Goal: Communication & Community: Answer question/provide support

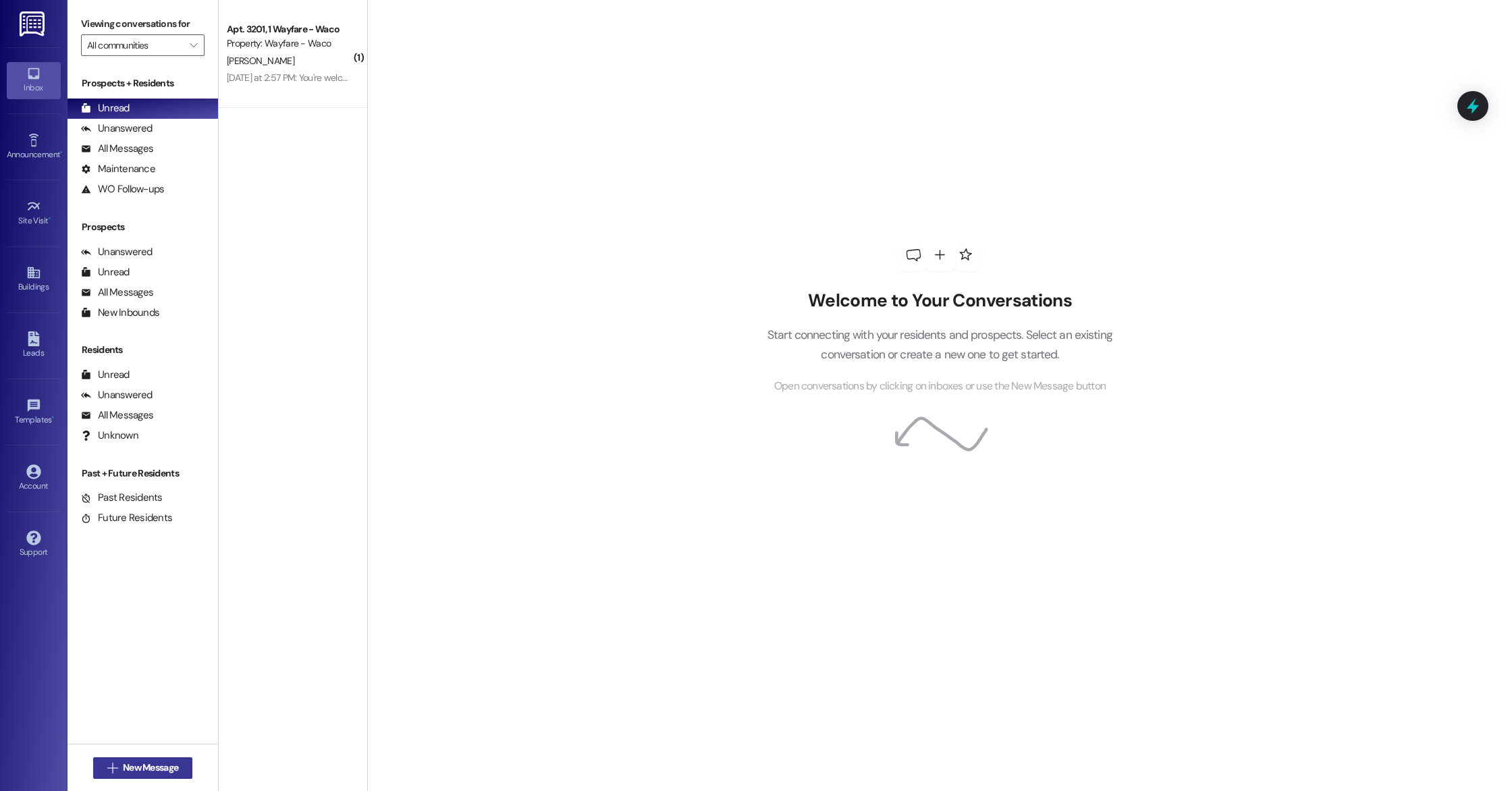
click at [130, 773] on span "New Message" at bounding box center [150, 768] width 55 height 14
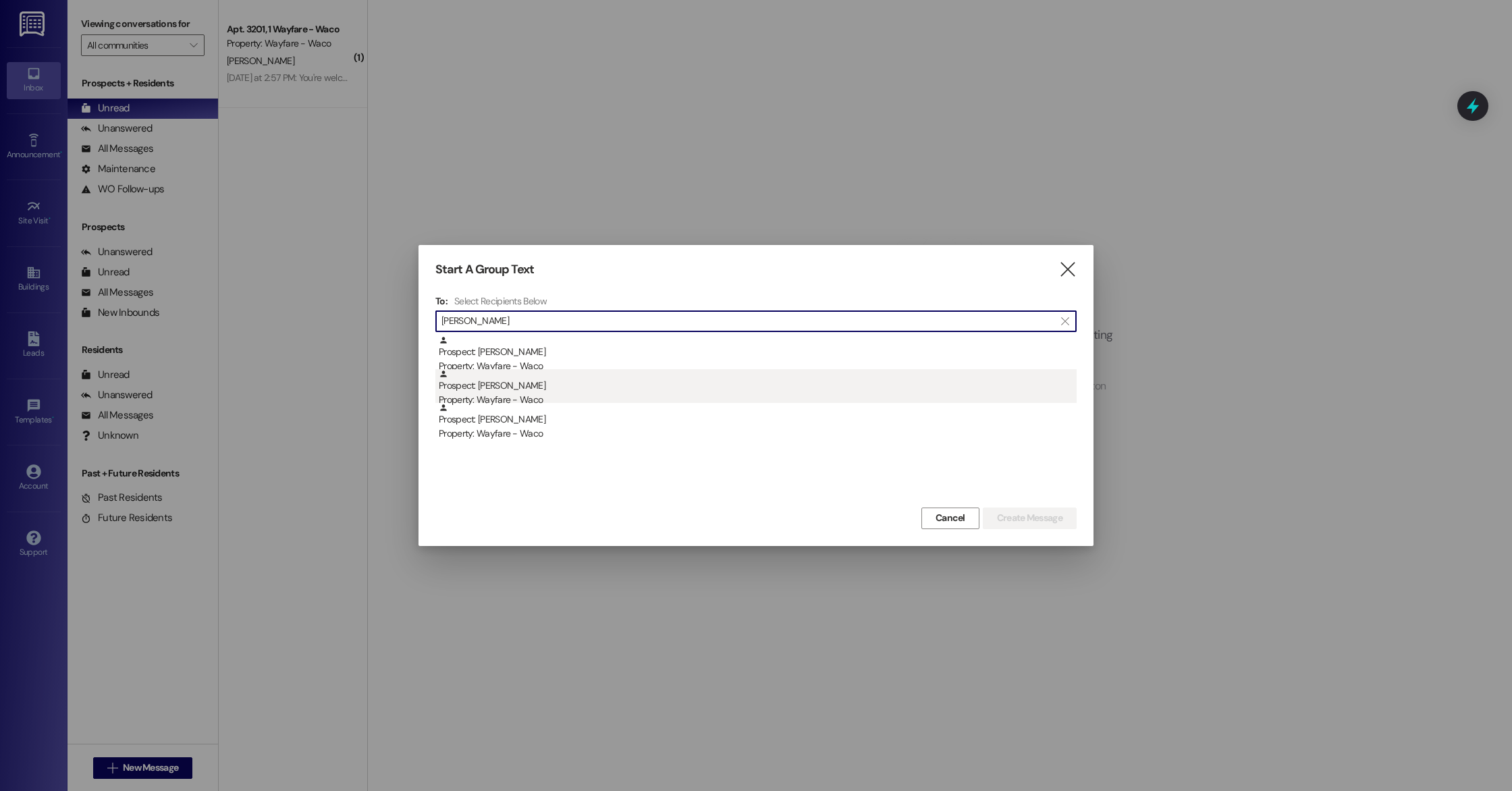
type input "[PERSON_NAME]"
click at [590, 396] on div "Property: Wayfare - Waco" at bounding box center [757, 400] width 638 height 14
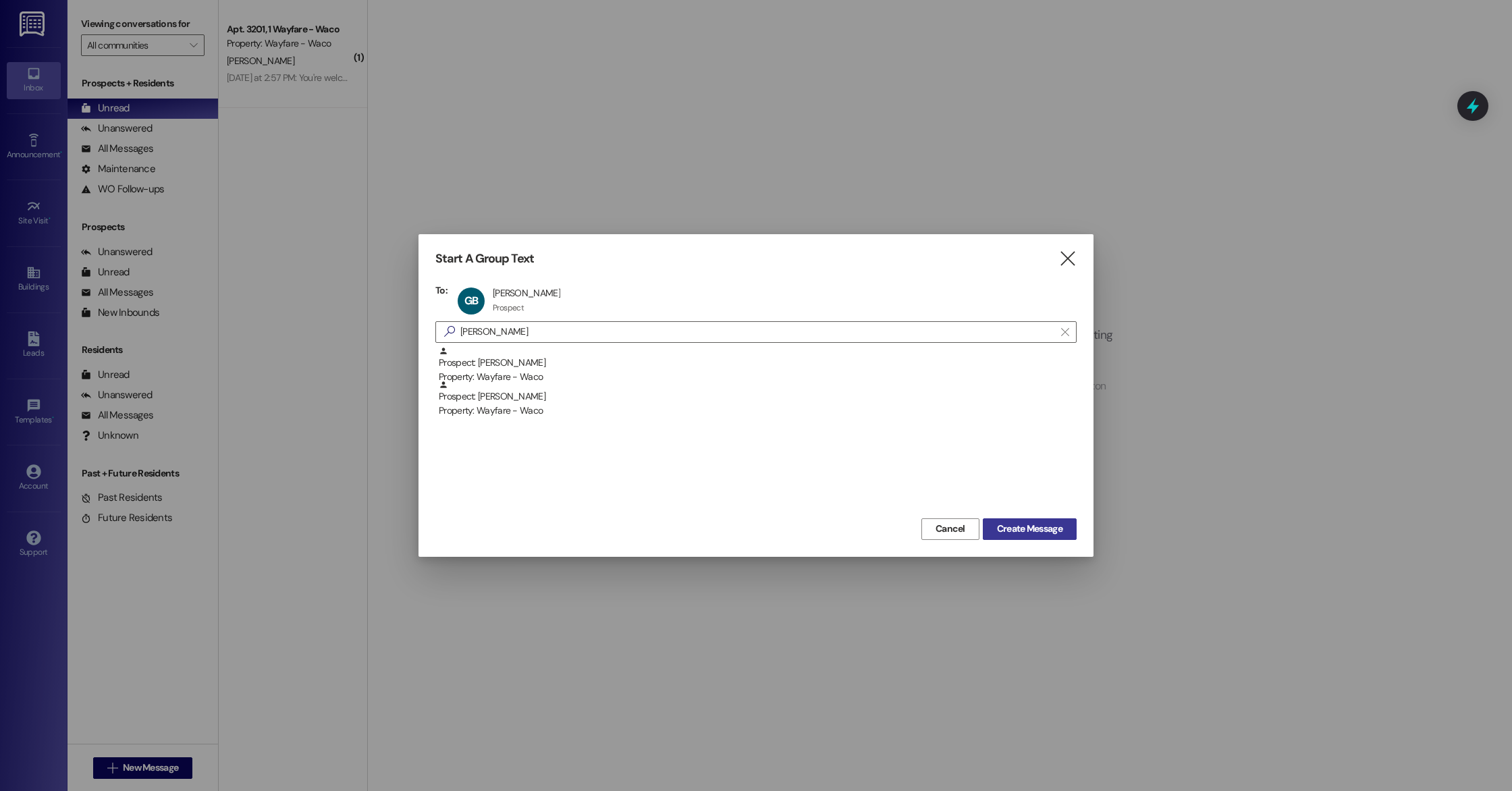
click at [1027, 536] on span "Create Message" at bounding box center [1029, 529] width 66 height 14
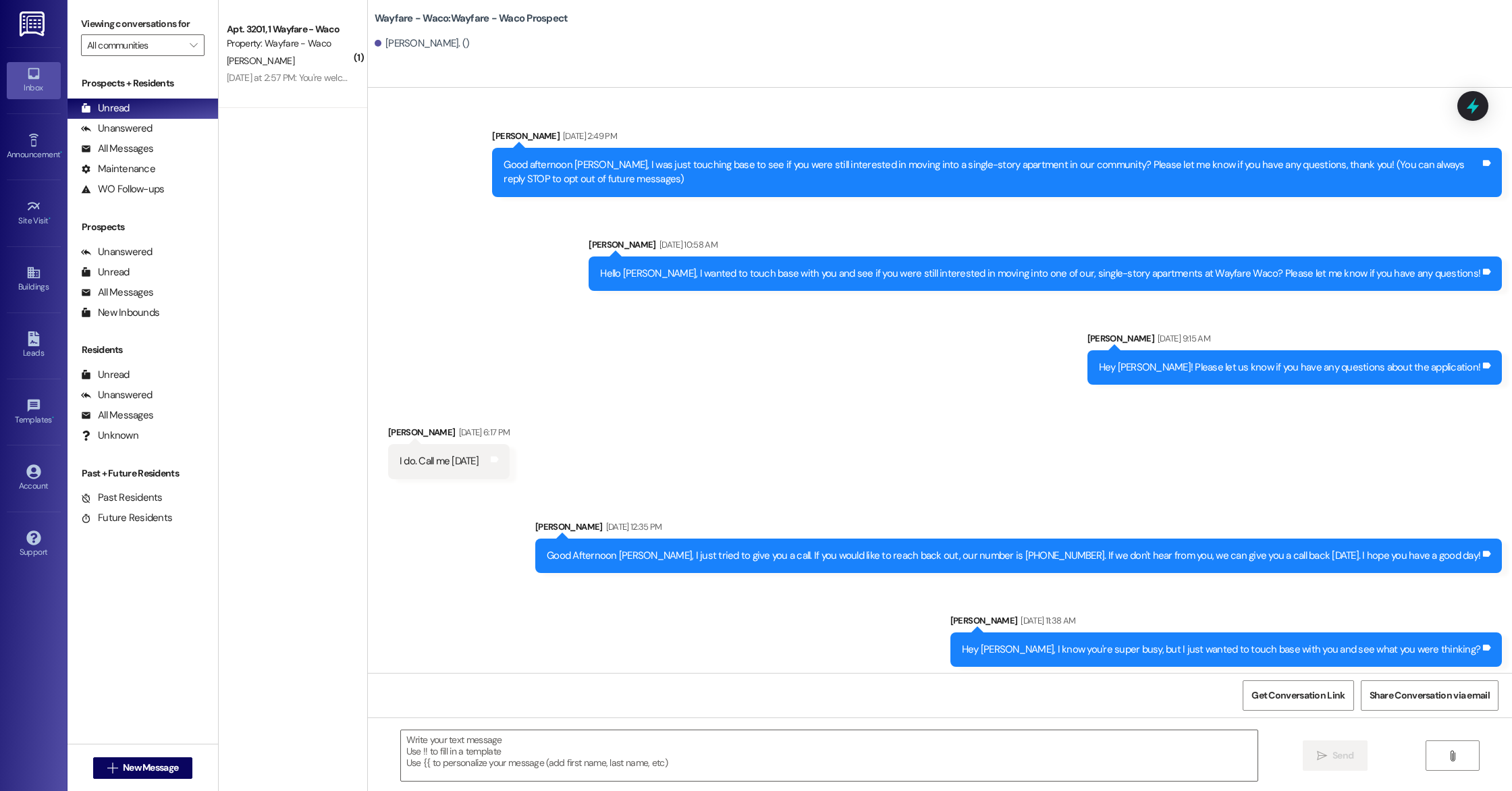
scroll to position [728, 0]
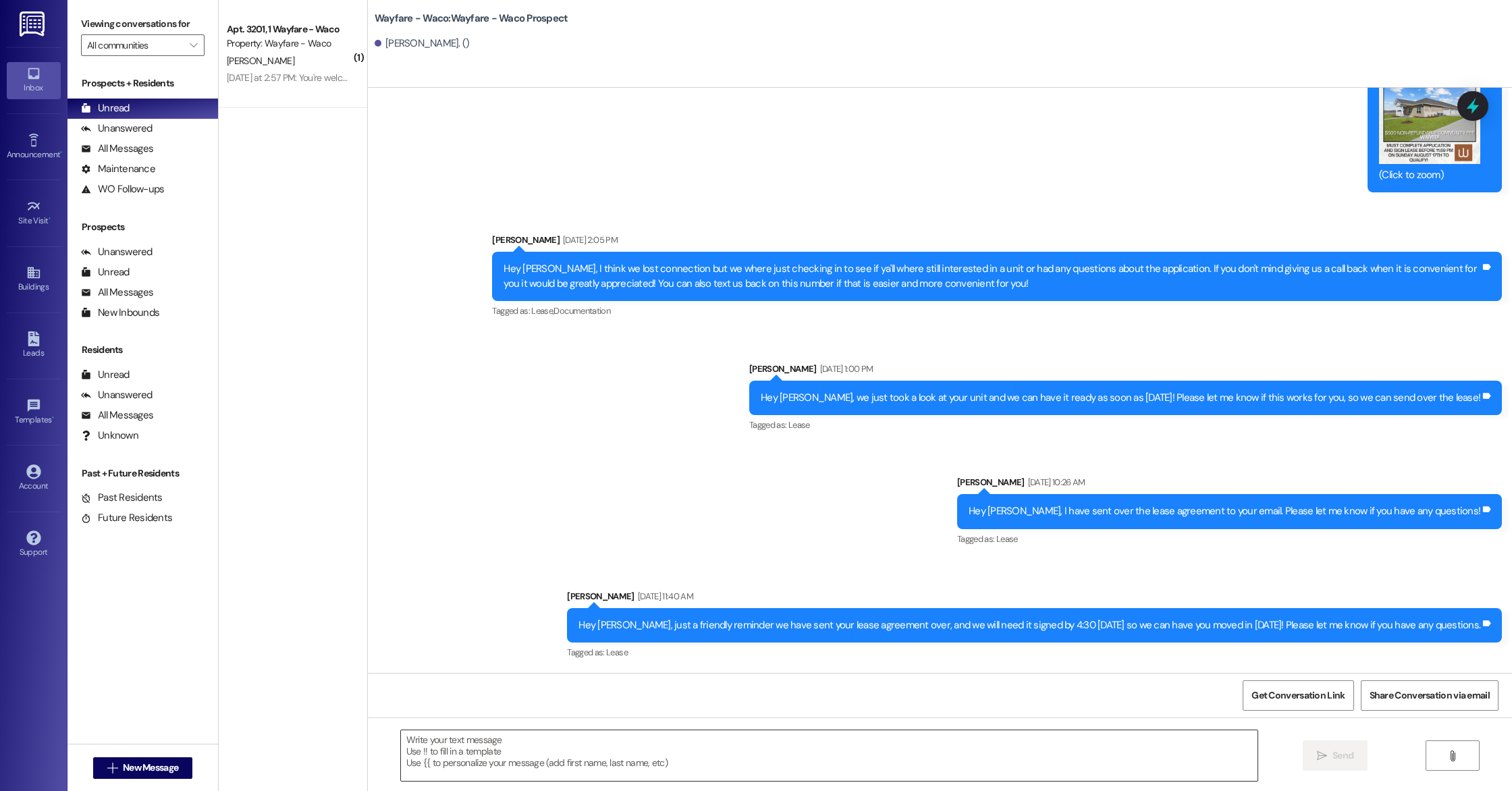
click at [721, 746] on textarea at bounding box center [829, 756] width 856 height 51
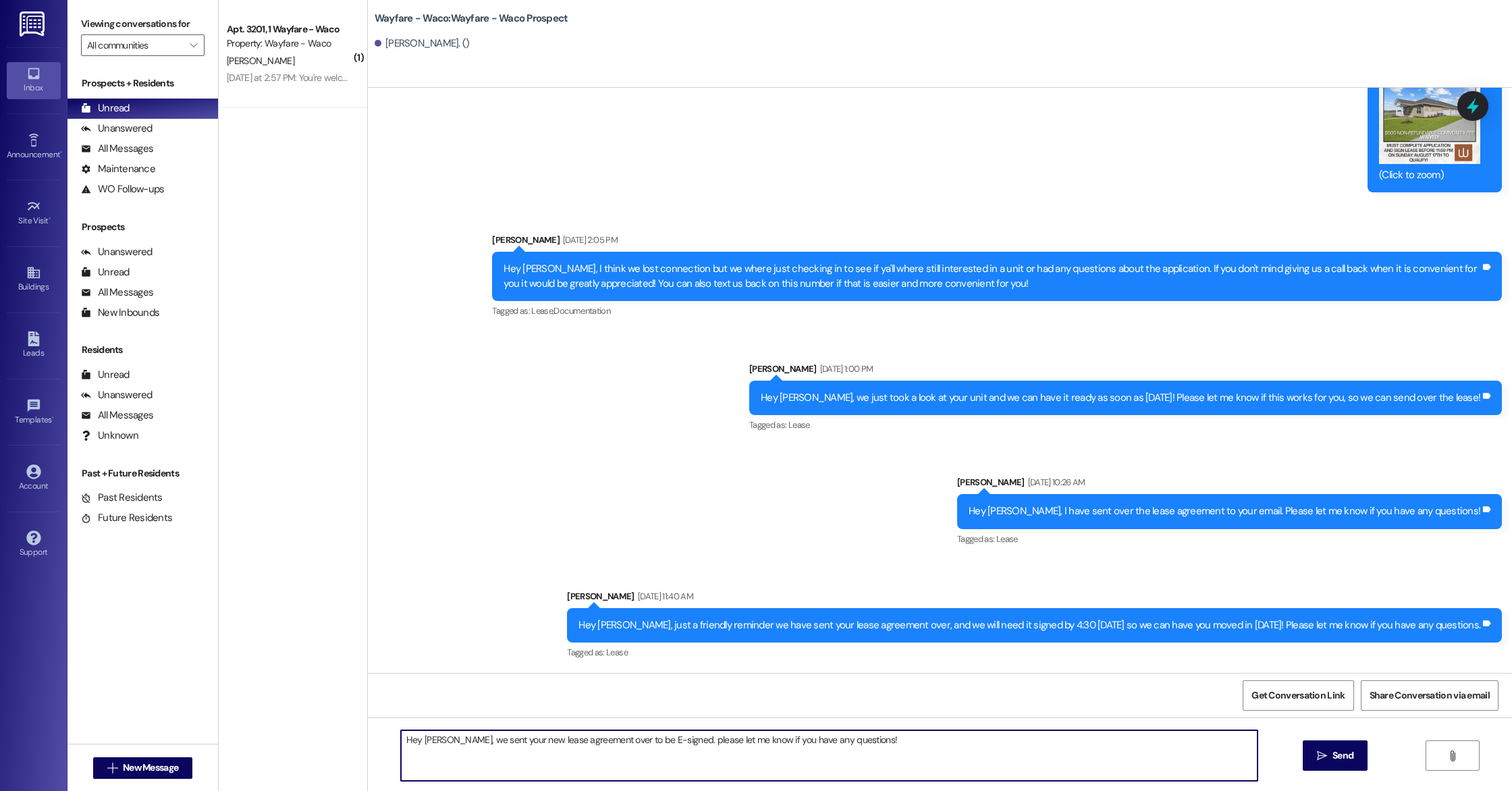
click at [656, 745] on textarea "Hey [PERSON_NAME], we sent your new lease agreement over to be E-signed. please…" at bounding box center [829, 756] width 856 height 51
click at [961, 760] on textarea "Hey [PERSON_NAME], we sent your new lease agreement over to be E-signed. Please…" at bounding box center [829, 756] width 856 height 51
type textarea "Hey [PERSON_NAME], we sent your new lease agreement over to be E-signed. Please…"
click at [1312, 763] on button " Send" at bounding box center [1335, 756] width 66 height 30
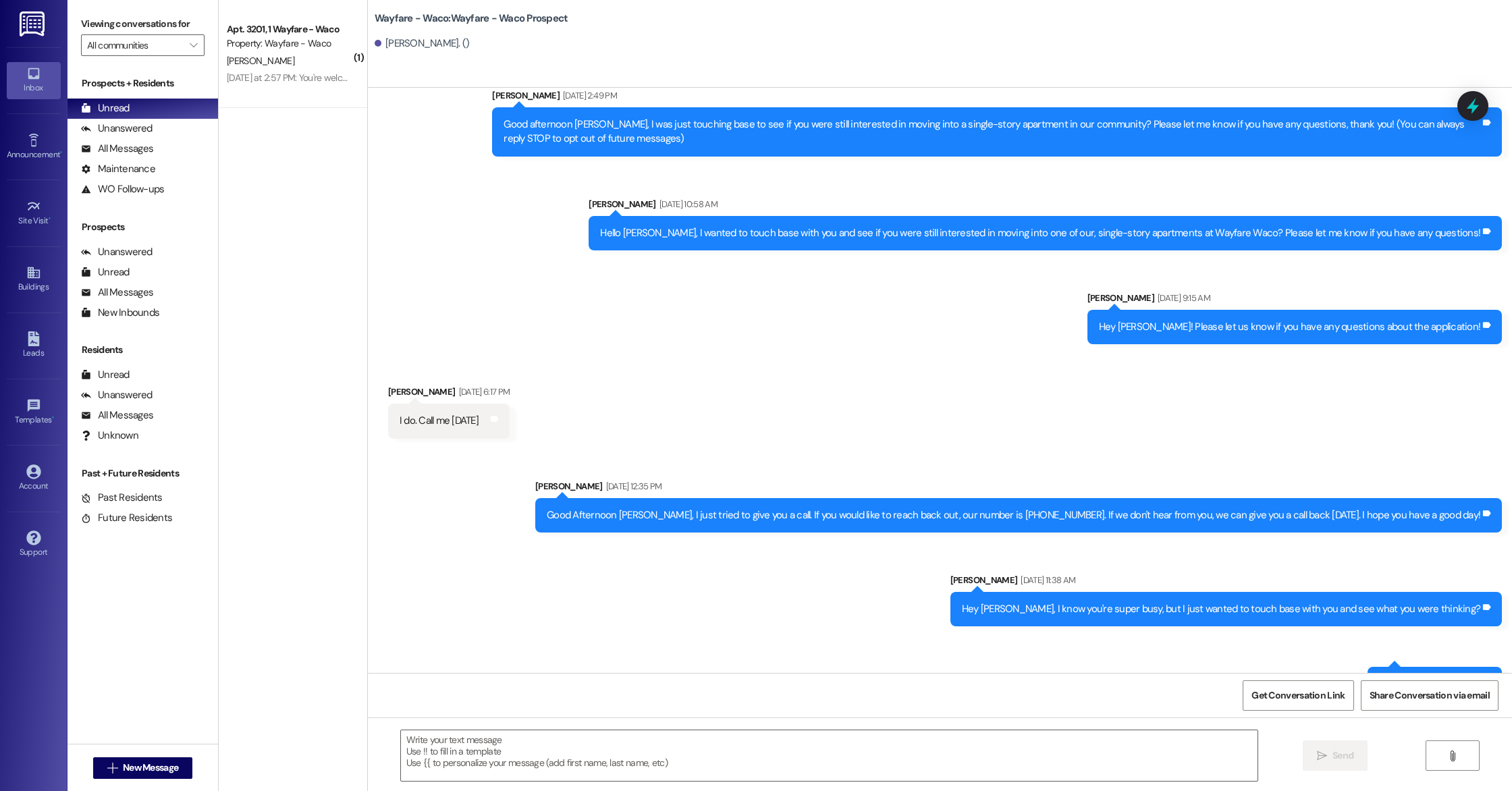
scroll to position [0, 0]
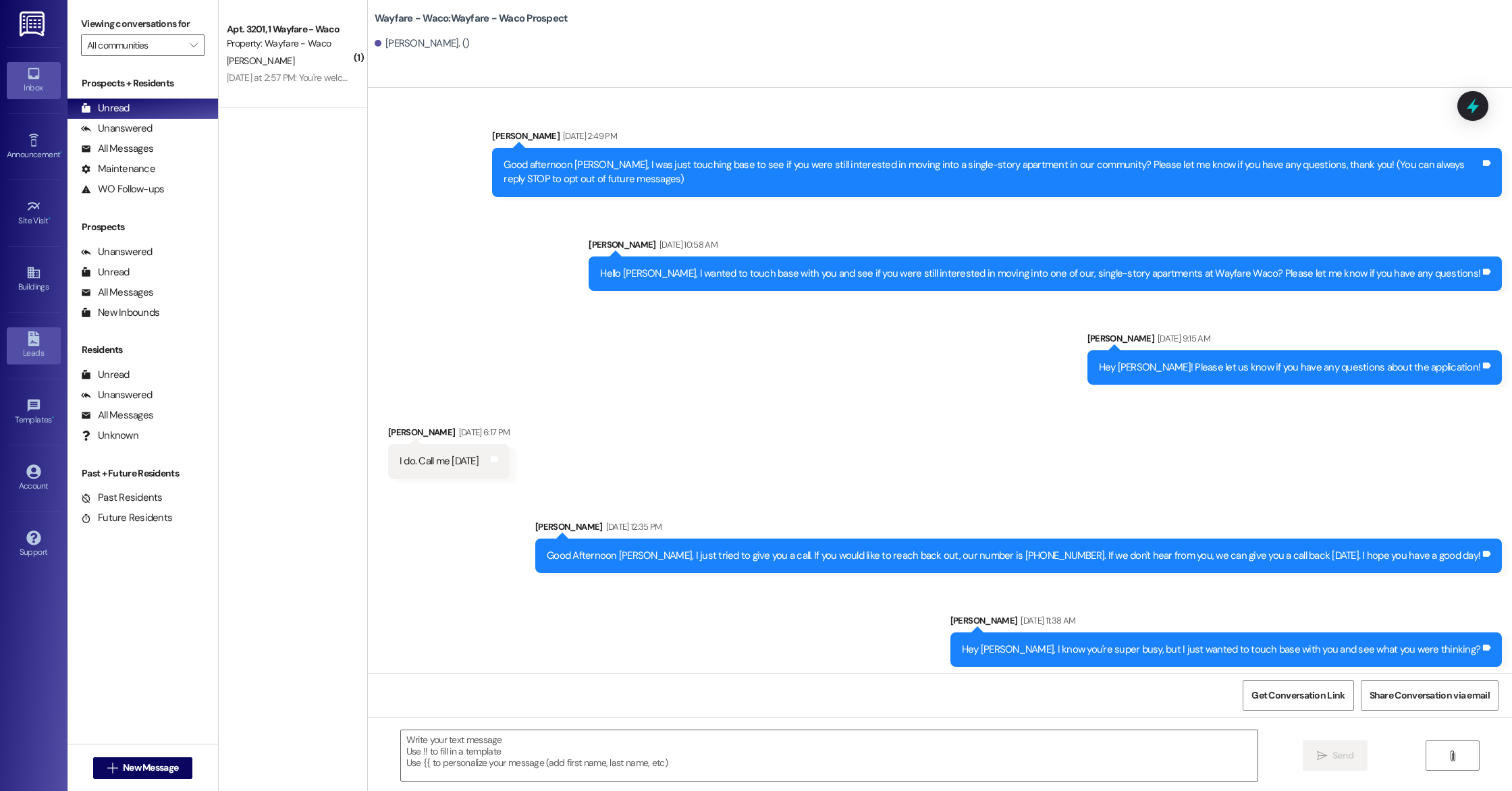
click at [40, 345] on icon at bounding box center [34, 339] width 15 height 15
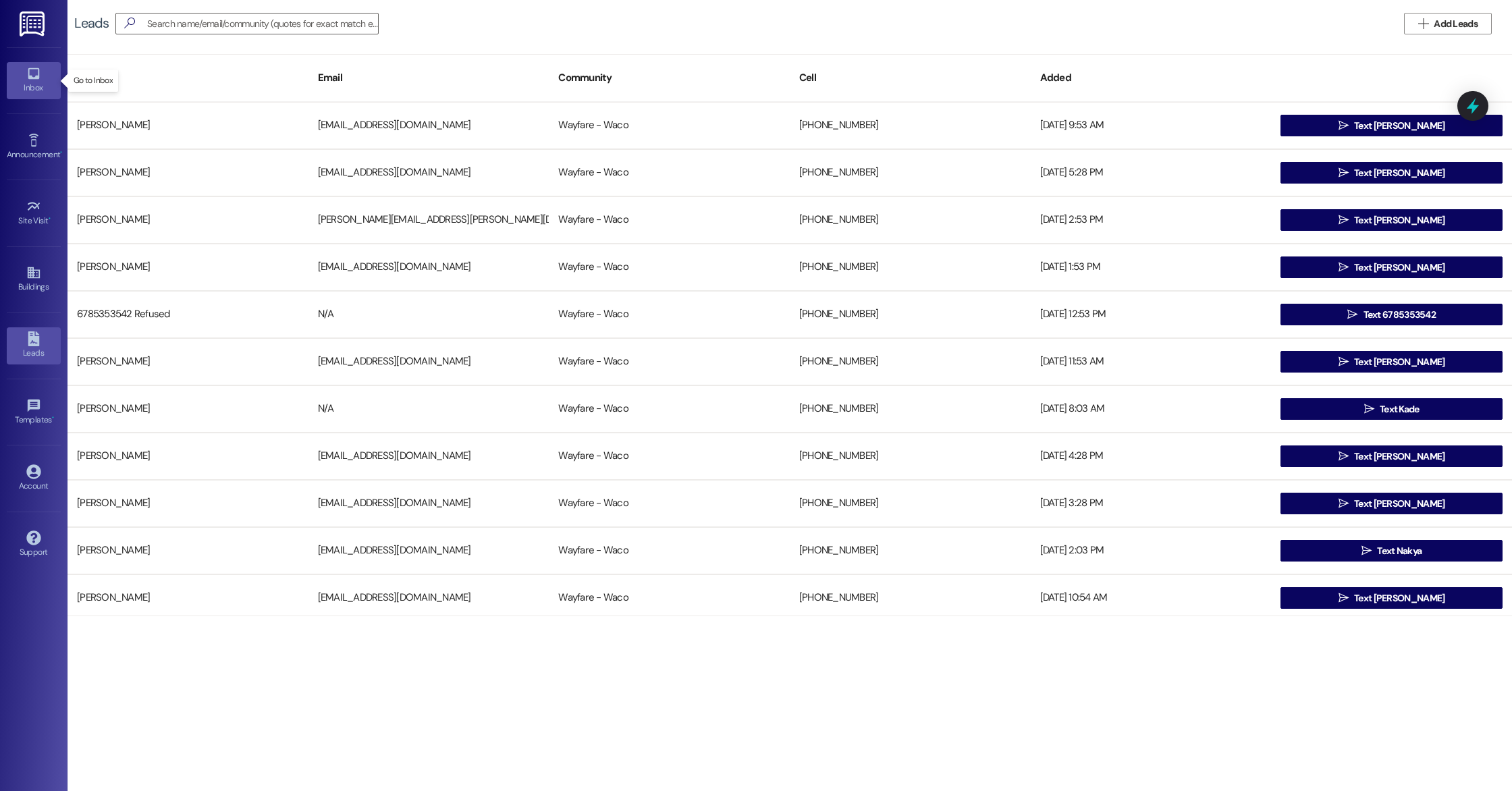
click at [36, 91] on div "Inbox" at bounding box center [33, 88] width 68 height 13
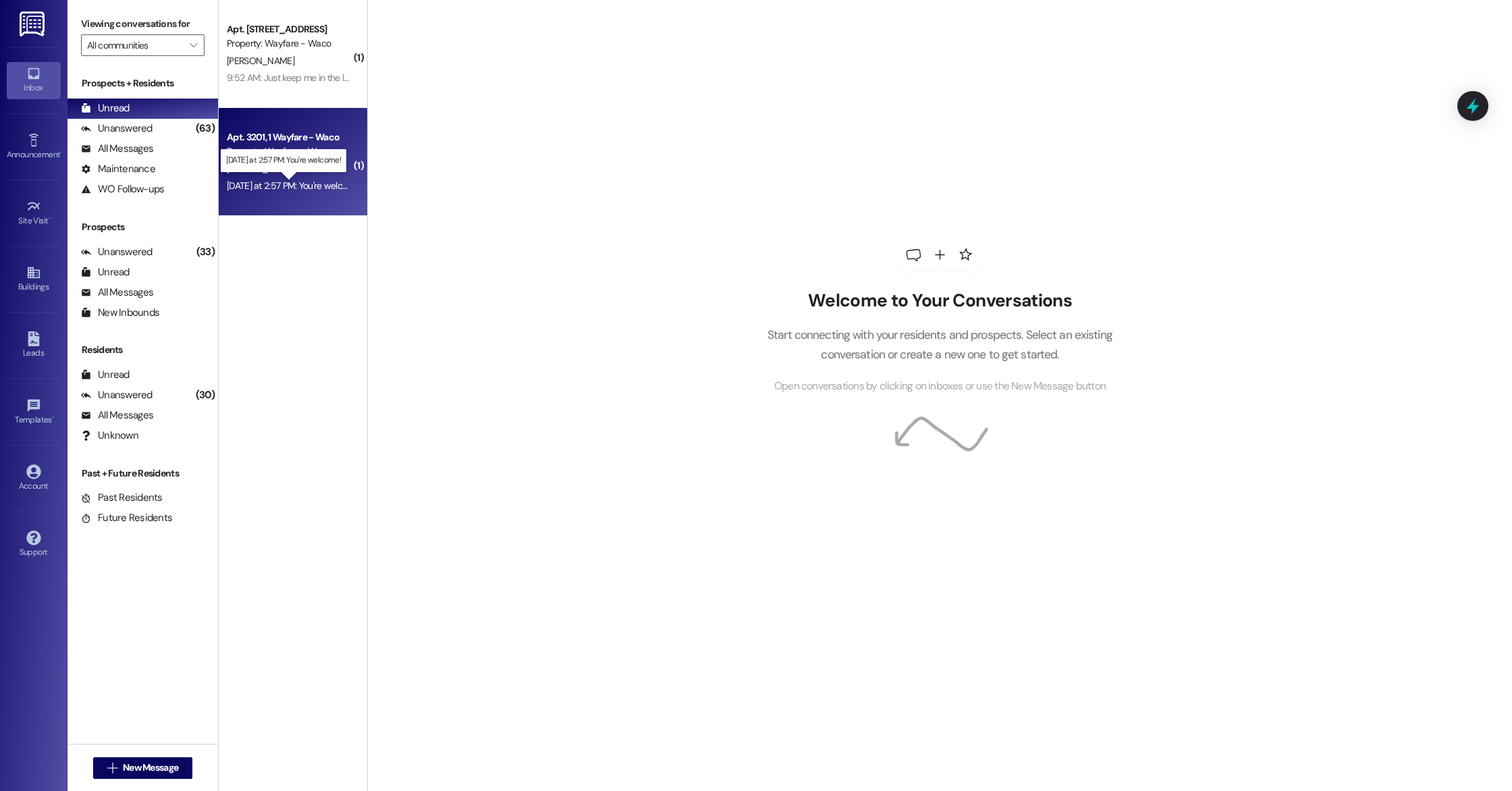
click at [309, 189] on div "[DATE] at 2:57 PM: You're welcome! [DATE] at 2:57 PM: You're welcome!" at bounding box center [294, 185] width 135 height 13
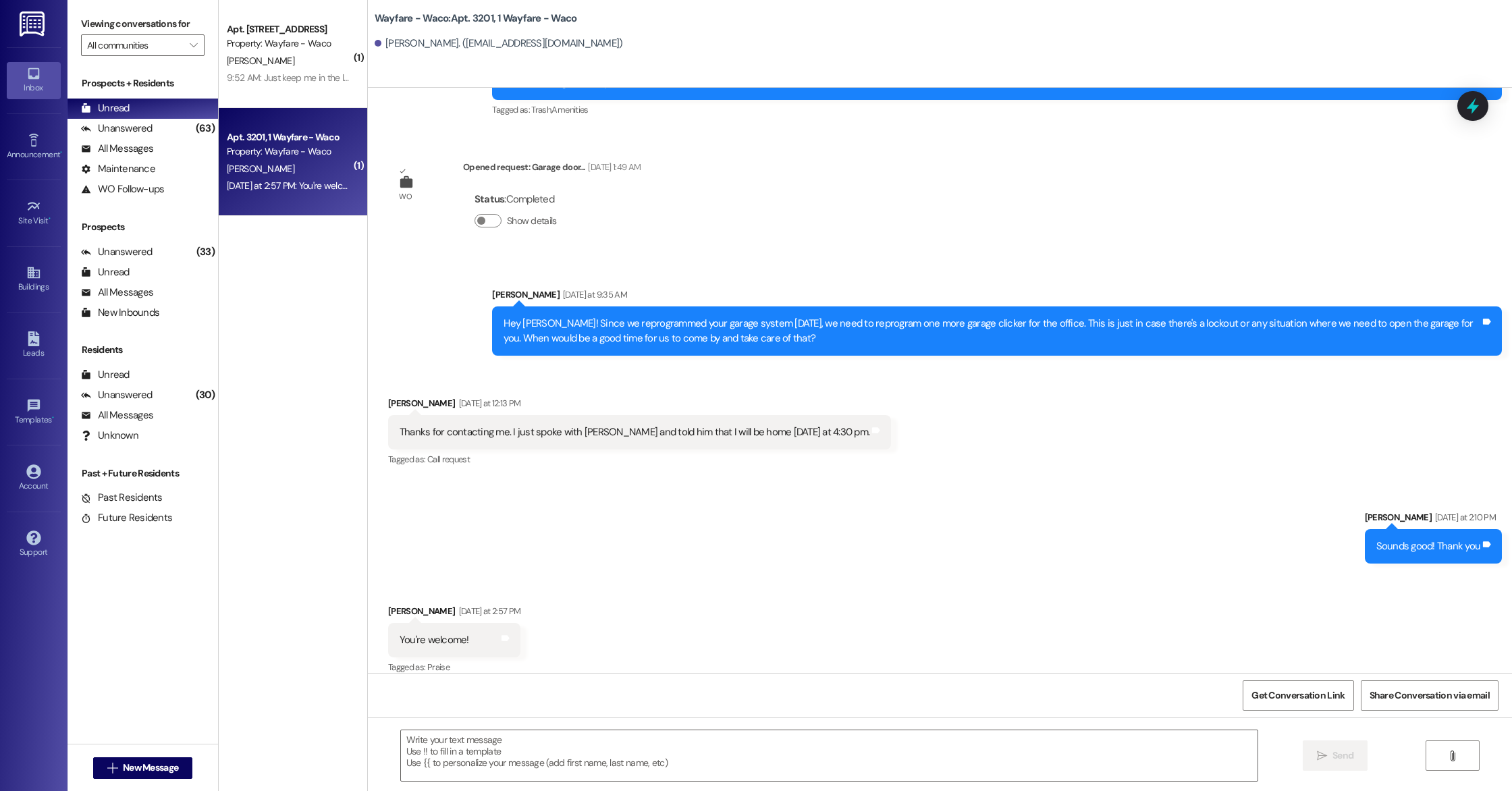
scroll to position [565, 0]
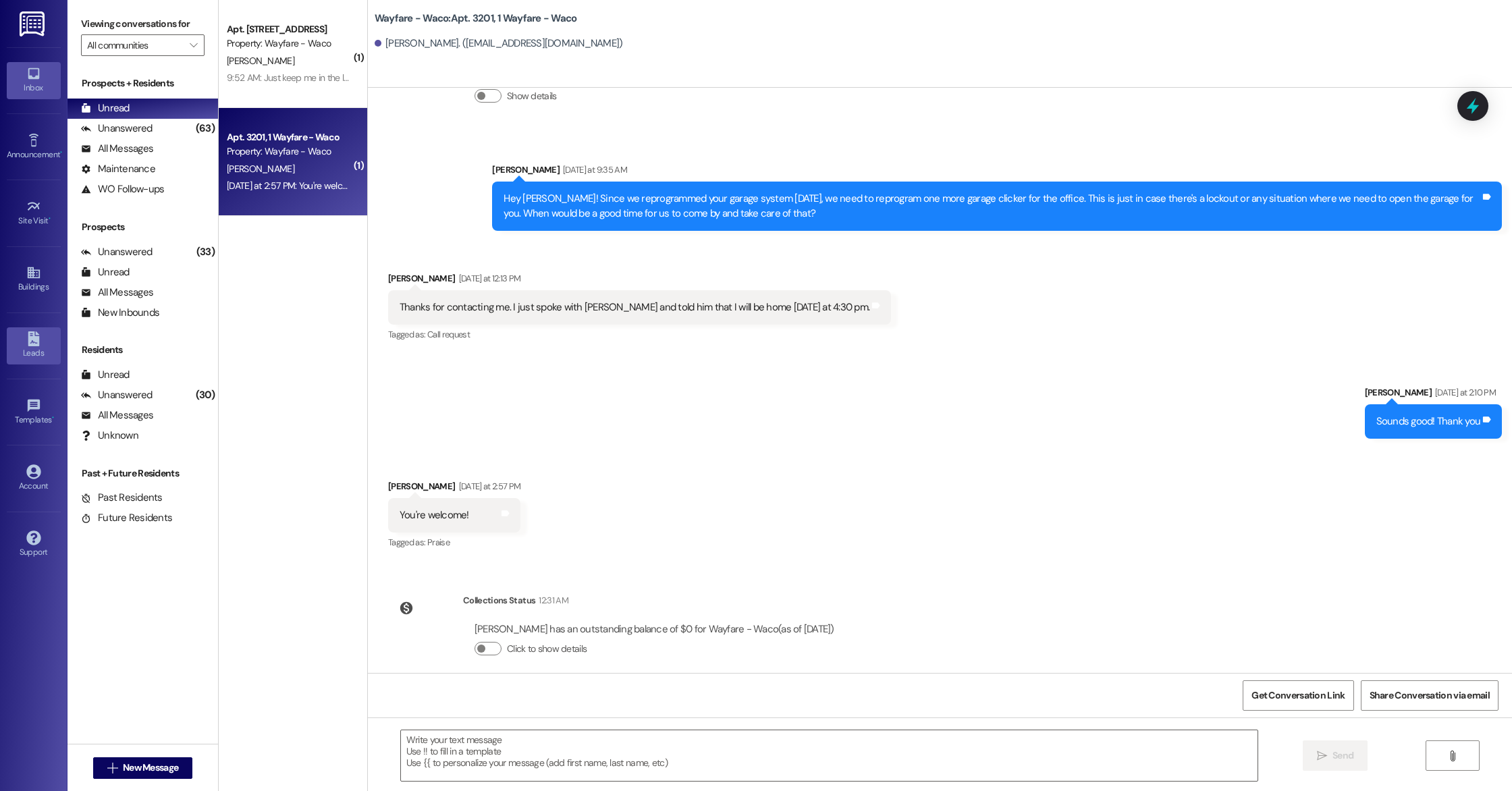
click at [40, 362] on link "Leads" at bounding box center [33, 346] width 54 height 37
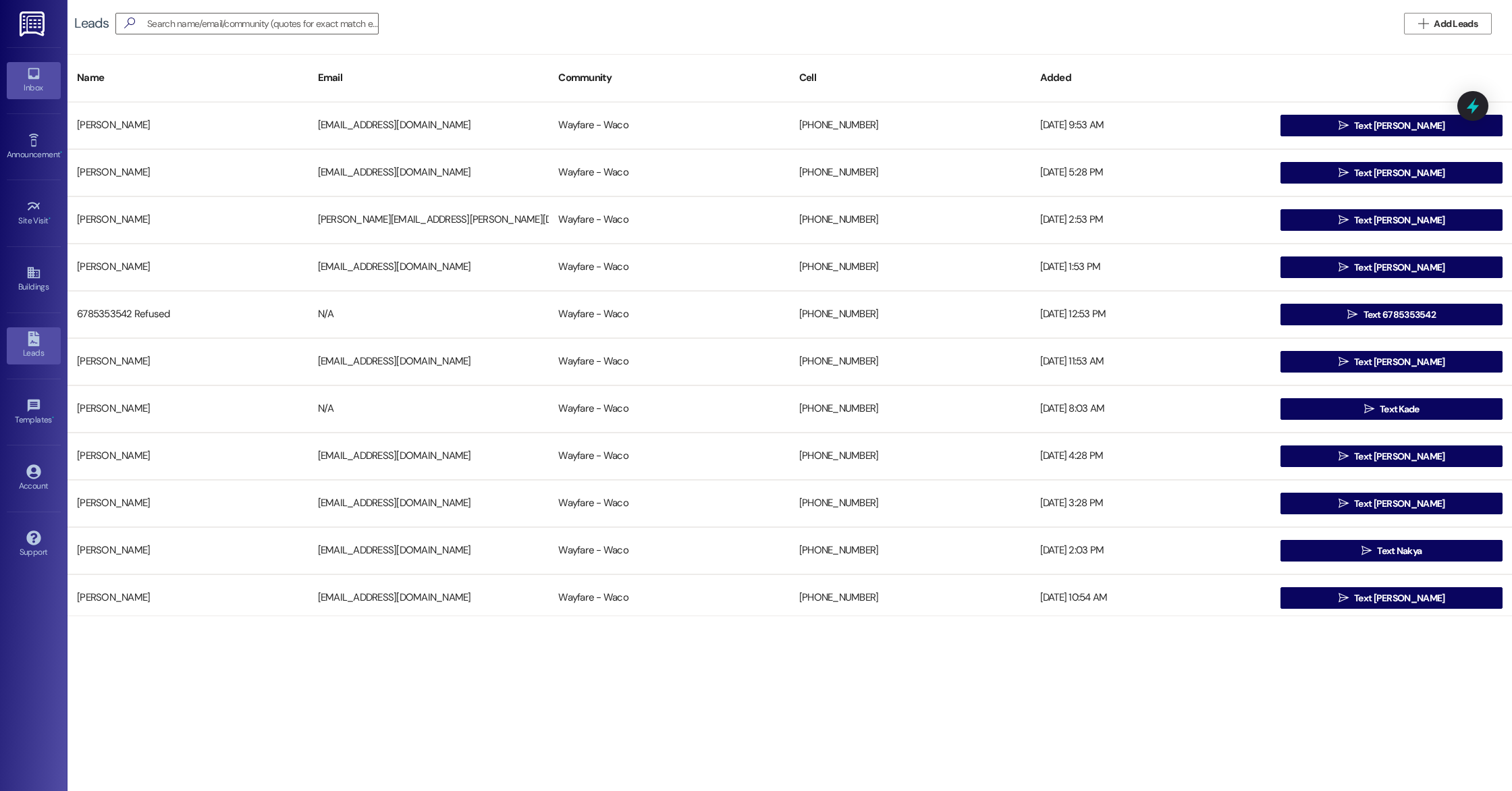
click at [28, 88] on div "Inbox" at bounding box center [33, 88] width 68 height 13
